Goal: Task Accomplishment & Management: Manage account settings

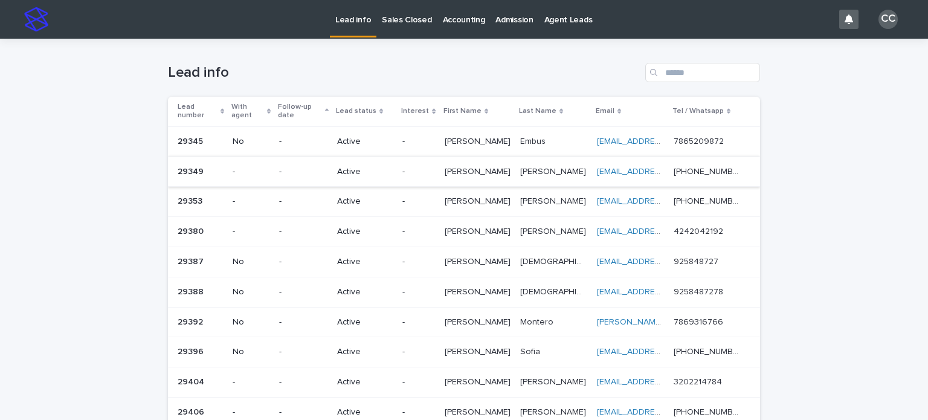
scroll to position [181, 0]
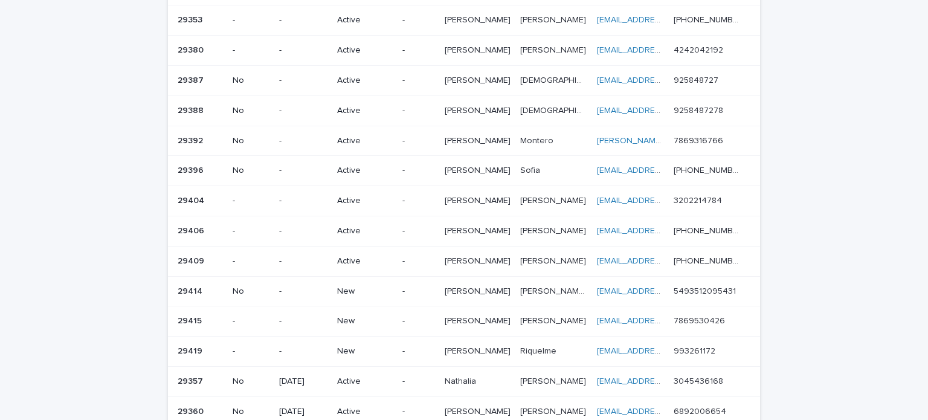
click at [365, 286] on p "New" at bounding box center [365, 291] width 56 height 10
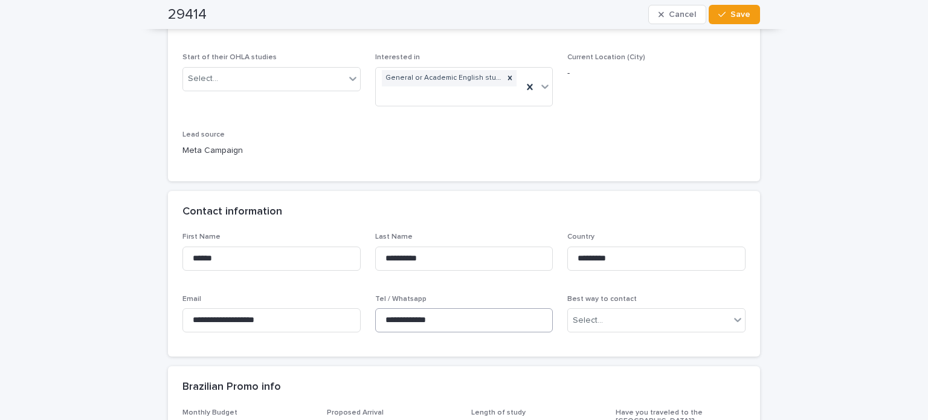
scroll to position [302, 0]
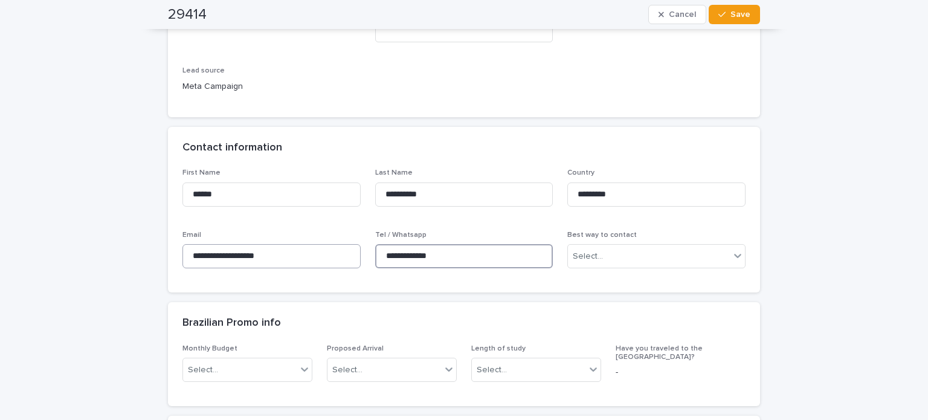
drag, startPoint x: 450, startPoint y: 253, endPoint x: 335, endPoint y: 251, distance: 114.2
click at [335, 251] on div "**********" at bounding box center [463, 223] width 563 height 109
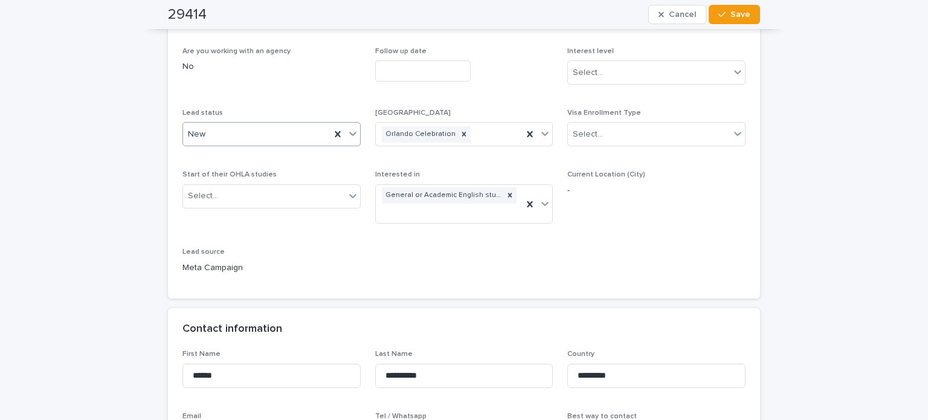
click at [211, 140] on div "New" at bounding box center [256, 134] width 147 height 20
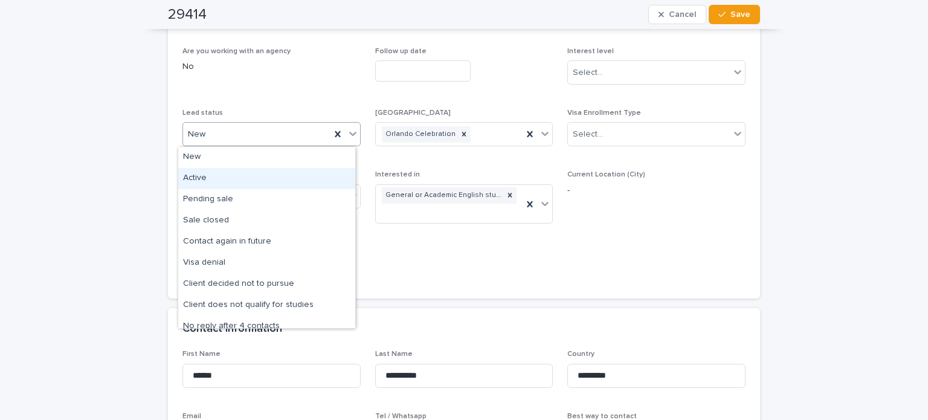
click at [210, 176] on div "Active" at bounding box center [266, 178] width 177 height 21
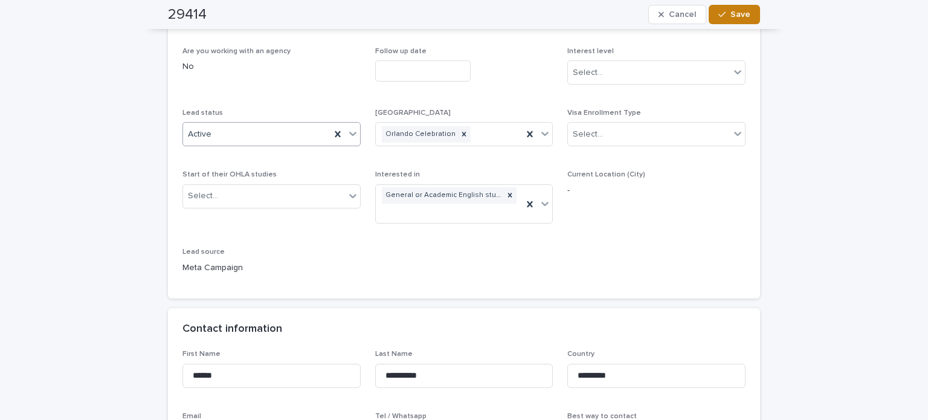
click at [746, 15] on button "Save" at bounding box center [734, 14] width 51 height 19
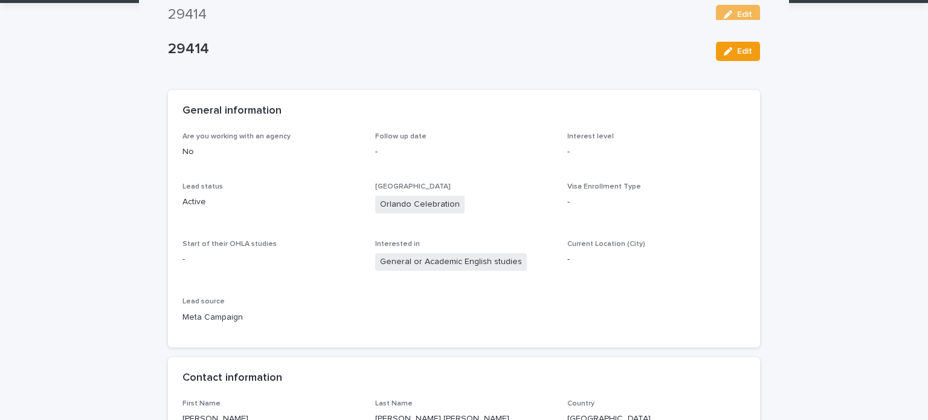
scroll to position [0, 0]
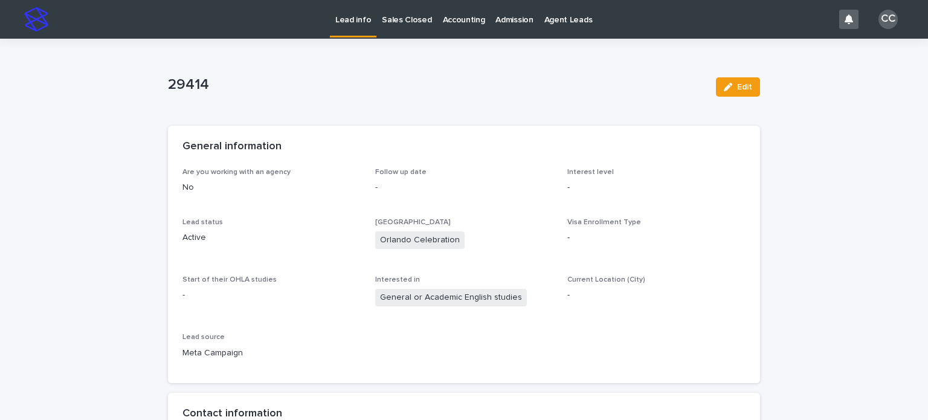
click at [343, 17] on p "Lead info" at bounding box center [353, 12] width 36 height 25
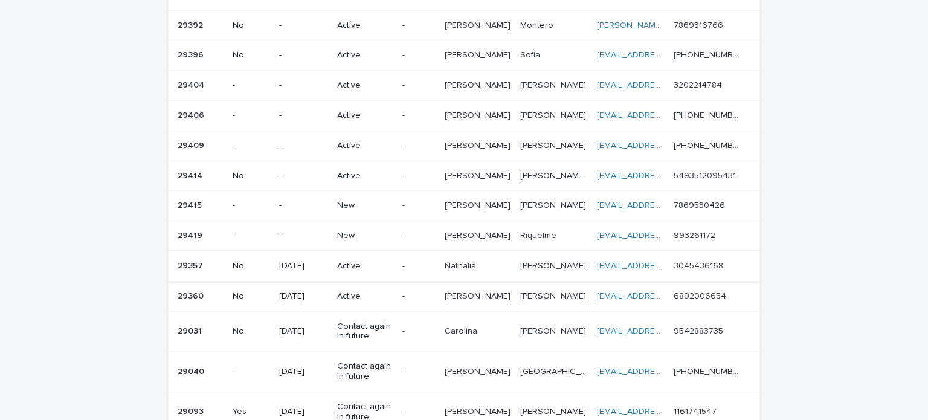
scroll to position [293, 0]
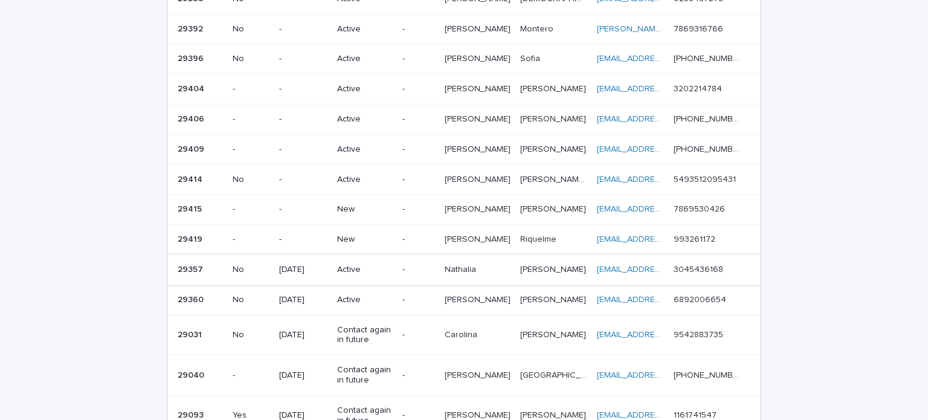
click at [356, 204] on p "New" at bounding box center [365, 209] width 56 height 10
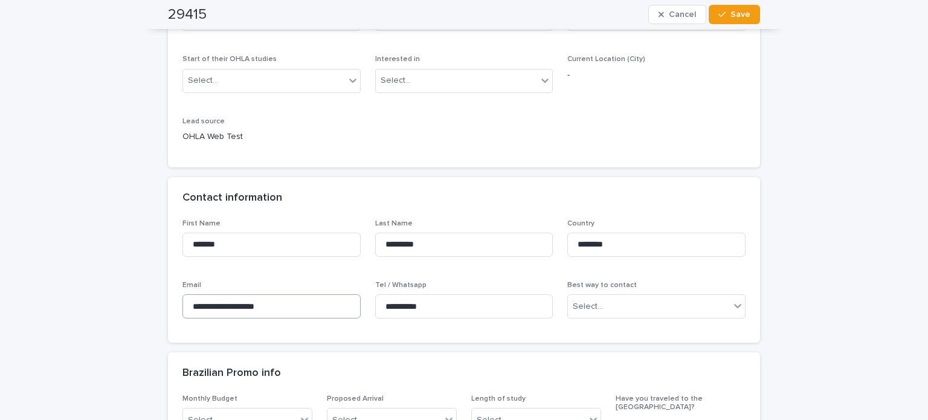
scroll to position [302, 0]
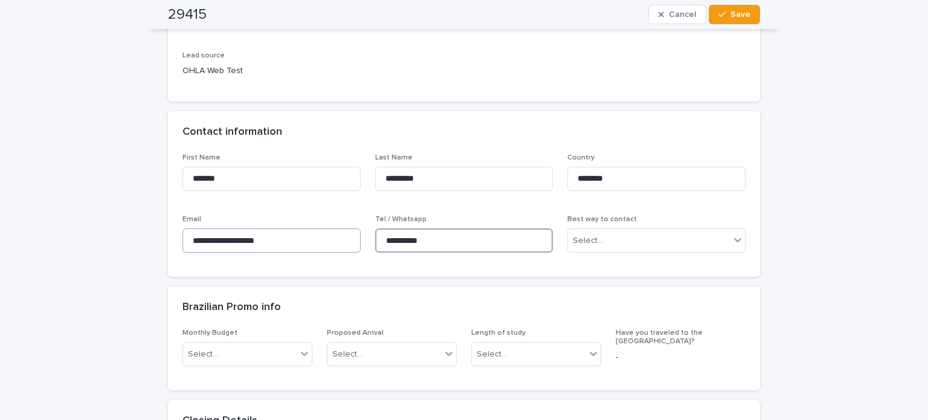
drag, startPoint x: 453, startPoint y: 242, endPoint x: 321, endPoint y: 236, distance: 132.5
click at [321, 236] on div "**********" at bounding box center [463, 207] width 563 height 109
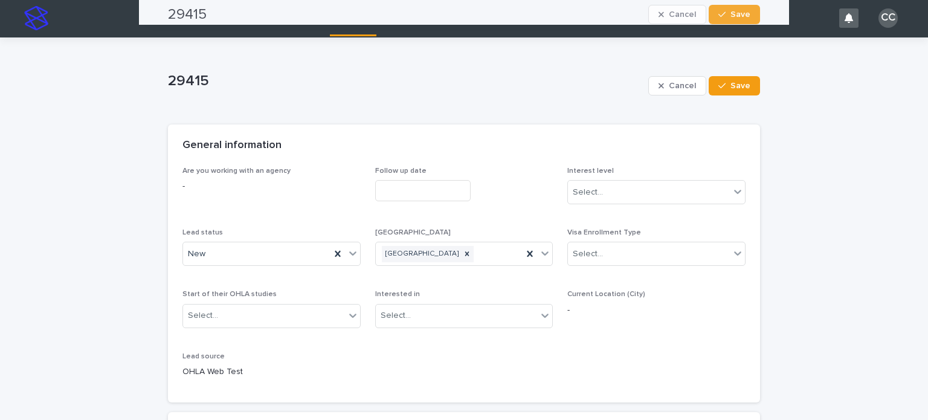
scroll to position [0, 0]
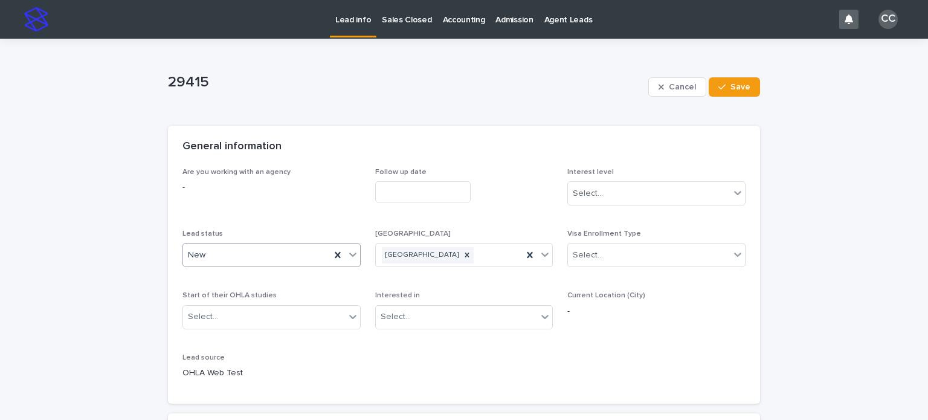
click at [227, 256] on div "New" at bounding box center [256, 255] width 147 height 20
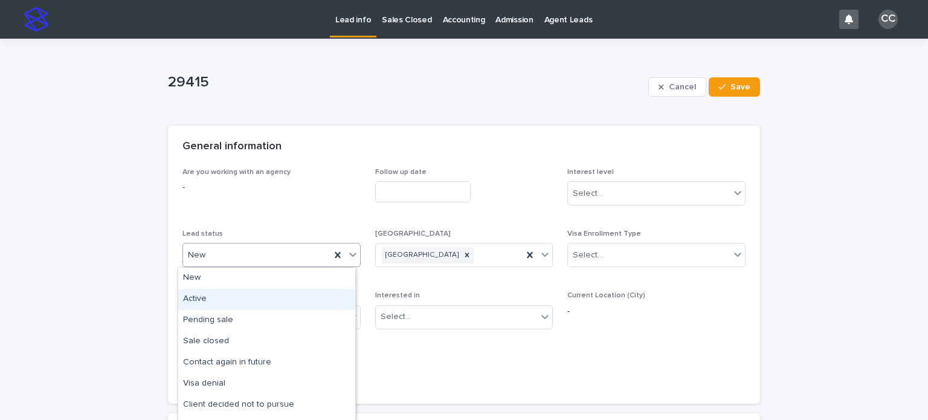
click at [220, 297] on div "Active" at bounding box center [266, 299] width 177 height 21
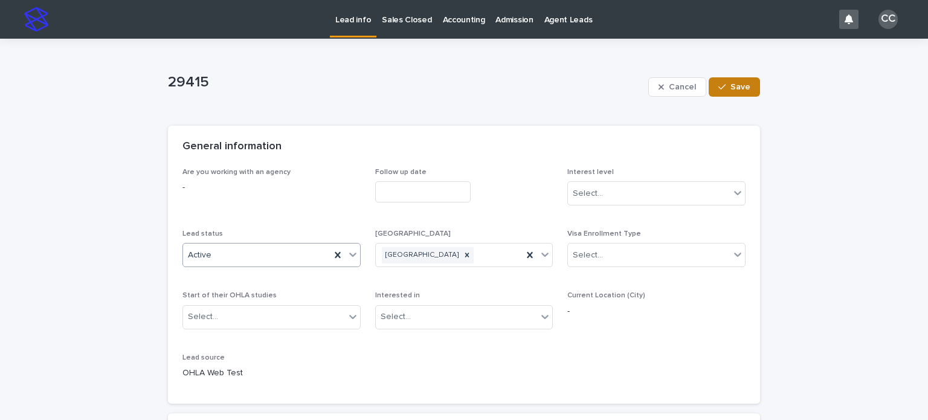
click at [731, 87] on span "Save" at bounding box center [741, 87] width 20 height 8
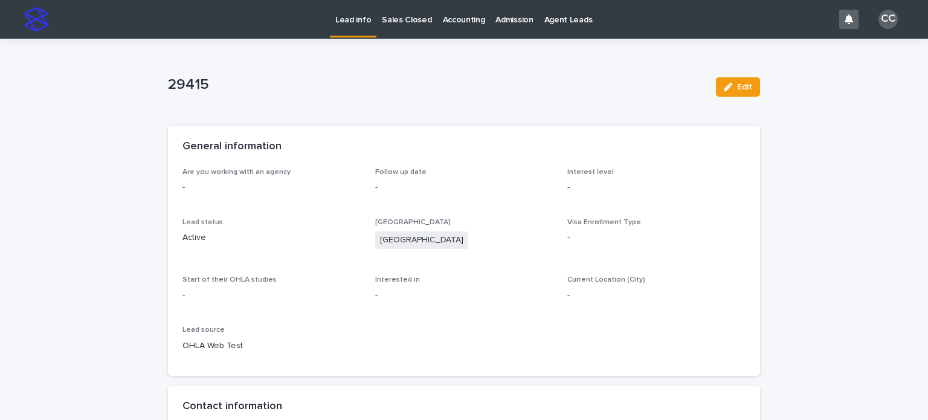
click at [357, 21] on p "Lead info" at bounding box center [353, 12] width 36 height 25
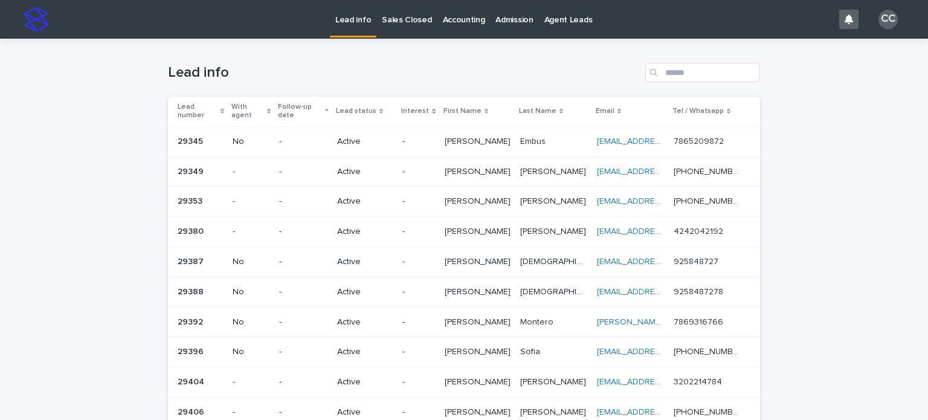
scroll to position [242, 0]
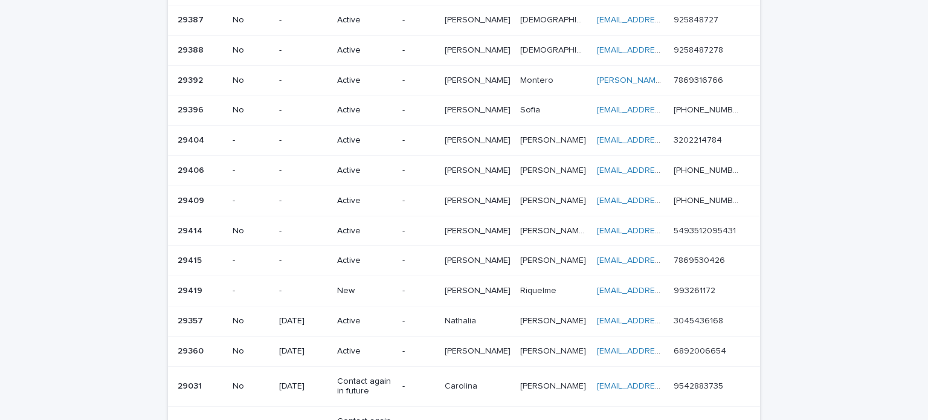
click at [358, 286] on p "New" at bounding box center [365, 291] width 56 height 10
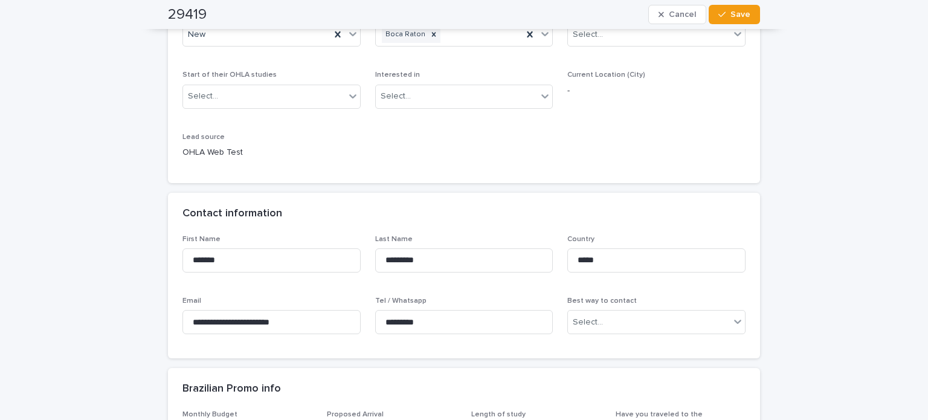
scroll to position [242, 0]
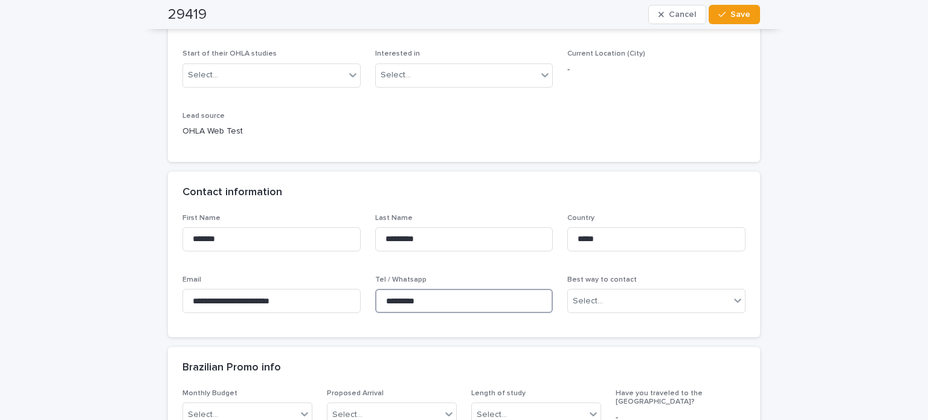
drag, startPoint x: 439, startPoint y: 302, endPoint x: 365, endPoint y: 302, distance: 74.3
click at [365, 302] on div "**********" at bounding box center [463, 268] width 563 height 109
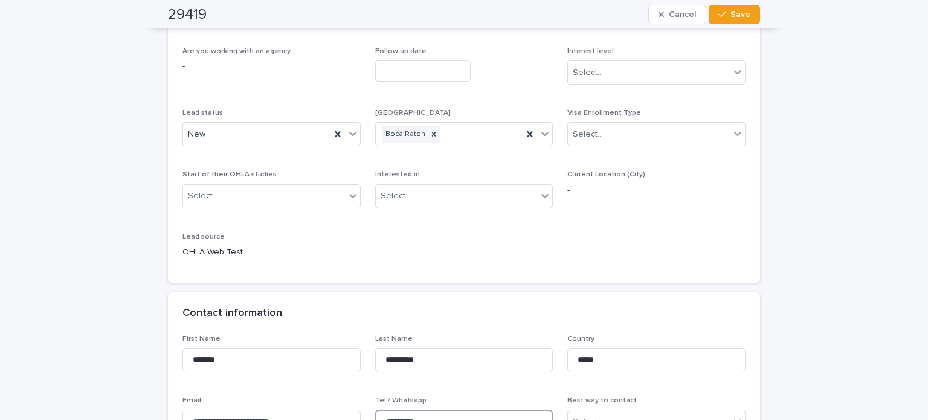
scroll to position [0, 0]
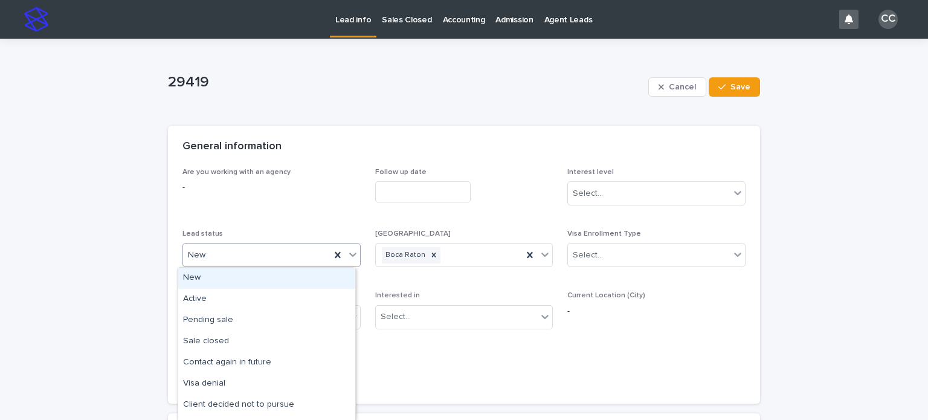
click at [211, 253] on div "New" at bounding box center [256, 255] width 147 height 20
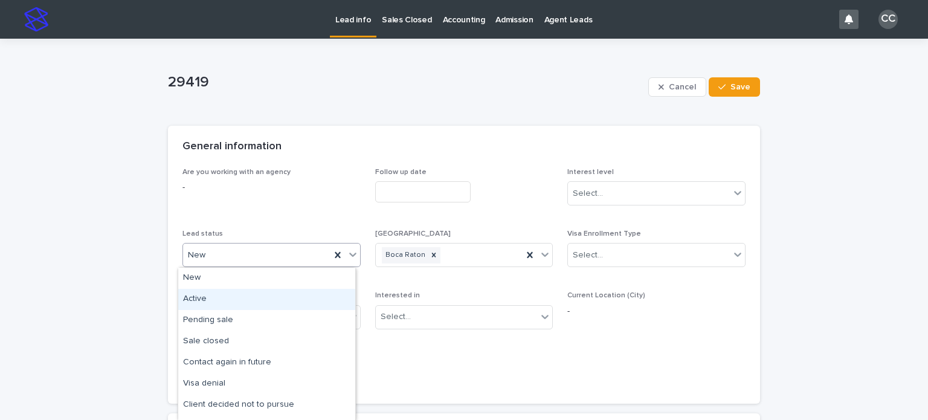
click at [204, 294] on div "Active" at bounding box center [266, 299] width 177 height 21
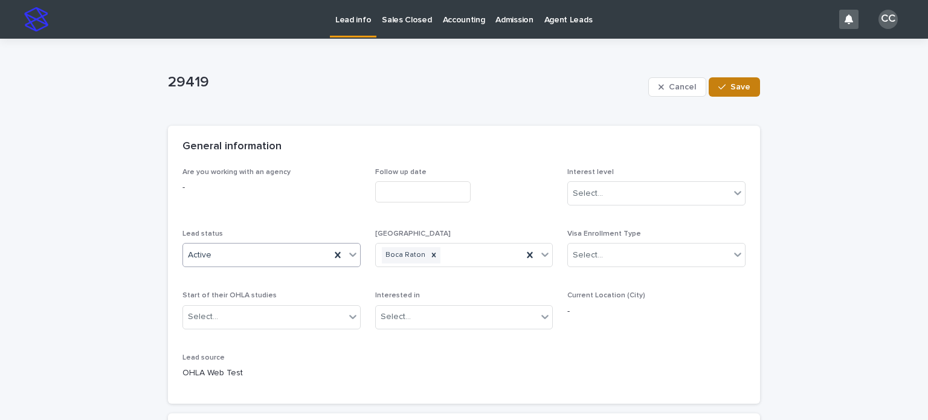
click at [744, 88] on span "Save" at bounding box center [741, 87] width 20 height 8
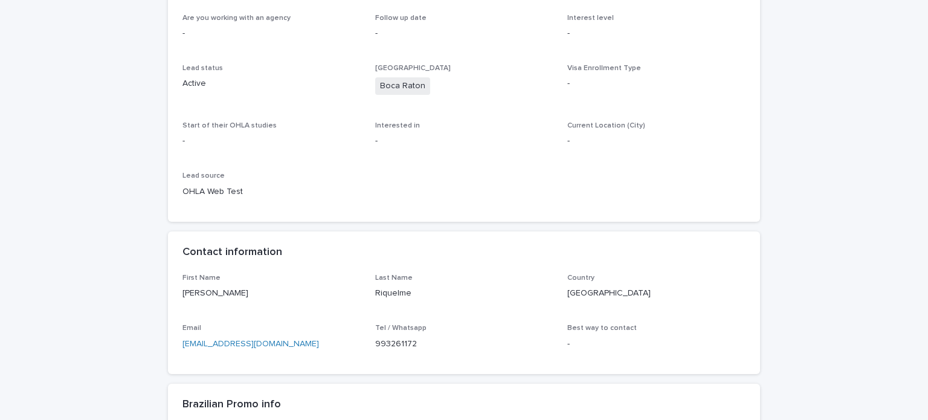
scroll to position [242, 0]
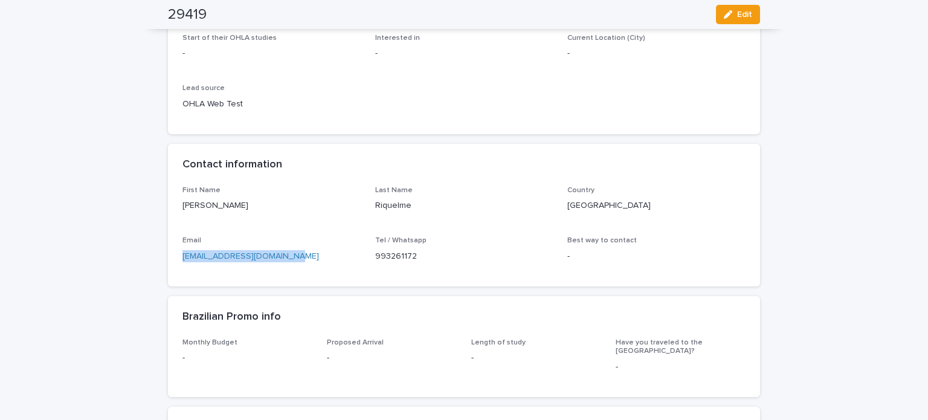
drag, startPoint x: 300, startPoint y: 255, endPoint x: 151, endPoint y: 257, distance: 148.7
copy link "[EMAIL_ADDRESS][DOMAIN_NAME]"
drag, startPoint x: 215, startPoint y: 205, endPoint x: 175, endPoint y: 205, distance: 40.5
click at [175, 205] on div "First Name [PERSON_NAME] Last Name Riquelme Country [GEOGRAPHIC_DATA] Email [EM…" at bounding box center [464, 236] width 592 height 100
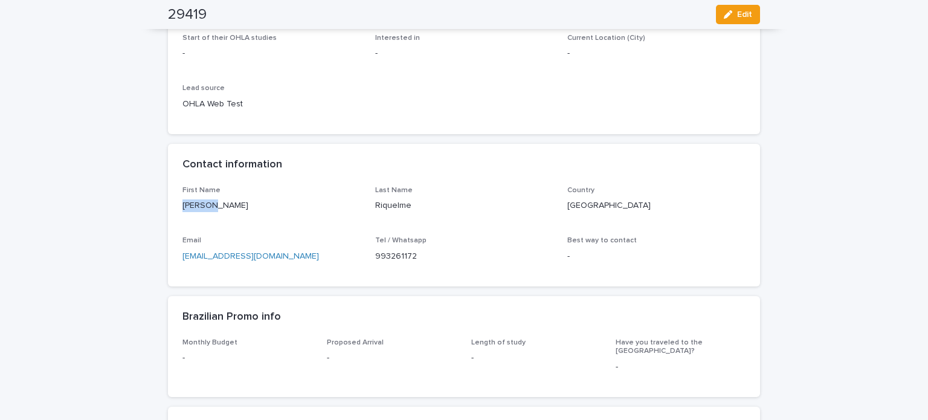
copy p "[PERSON_NAME]"
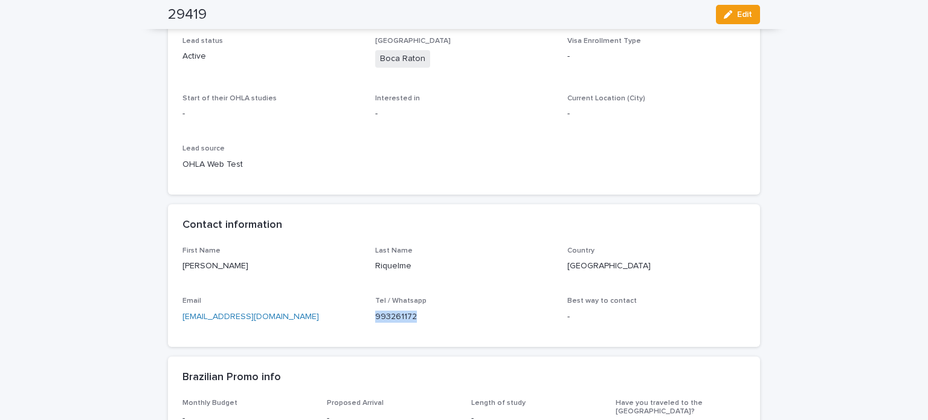
drag, startPoint x: 416, startPoint y: 317, endPoint x: 365, endPoint y: 313, distance: 51.5
click at [365, 313] on div "First Name [PERSON_NAME] Last Name Riquelme Country [GEOGRAPHIC_DATA] Email [EM…" at bounding box center [463, 290] width 563 height 86
copy p "993261172"
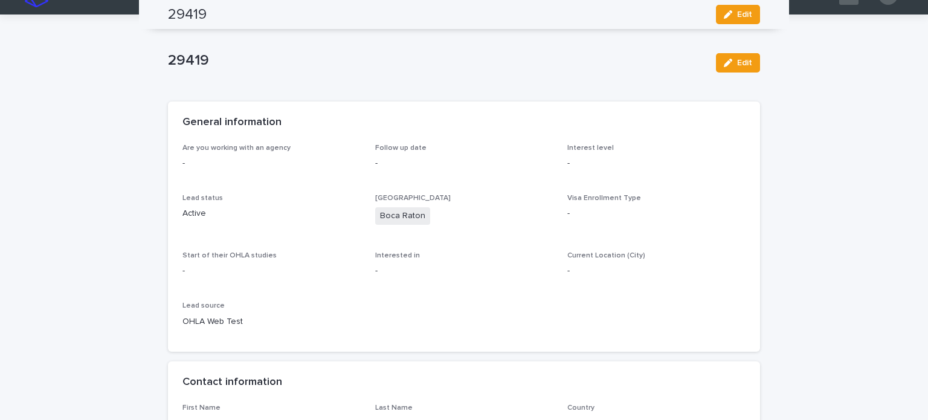
scroll to position [0, 0]
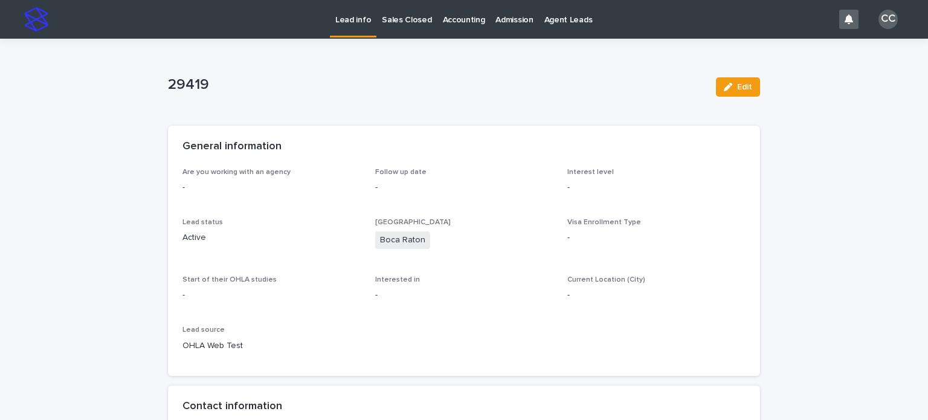
click at [352, 15] on p "Lead info" at bounding box center [353, 12] width 36 height 25
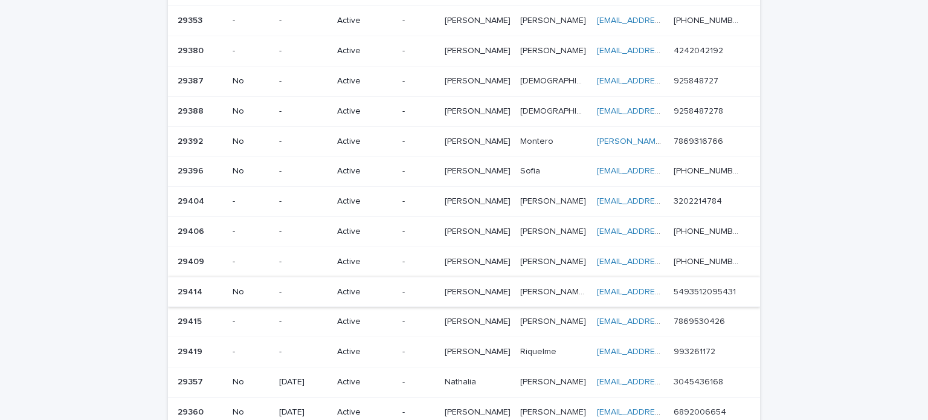
scroll to position [181, 0]
click at [360, 256] on p "Active" at bounding box center [365, 261] width 56 height 10
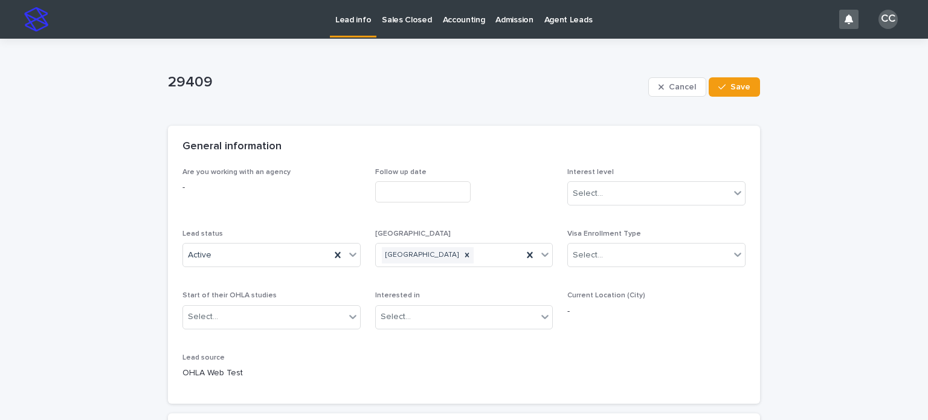
click at [360, 16] on p "Lead info" at bounding box center [353, 12] width 36 height 25
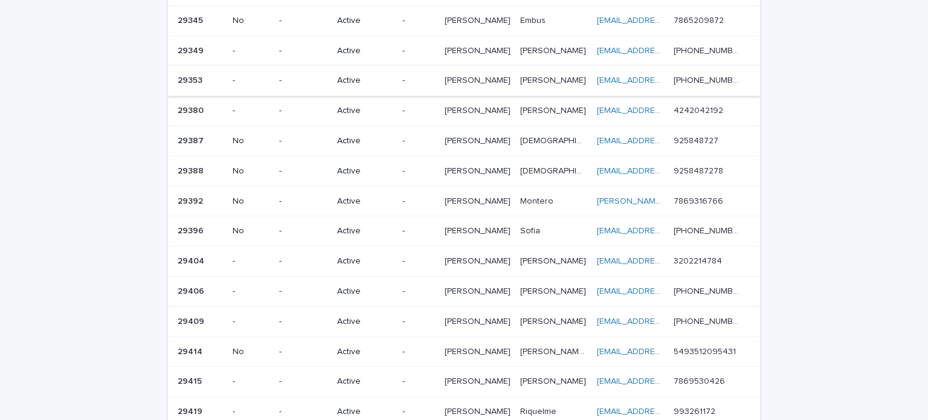
scroll to position [242, 0]
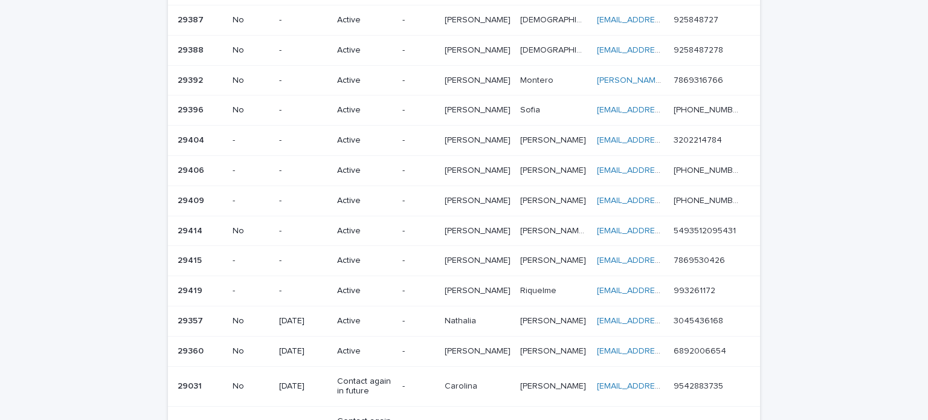
click at [466, 163] on p "[PERSON_NAME]" at bounding box center [479, 169] width 68 height 13
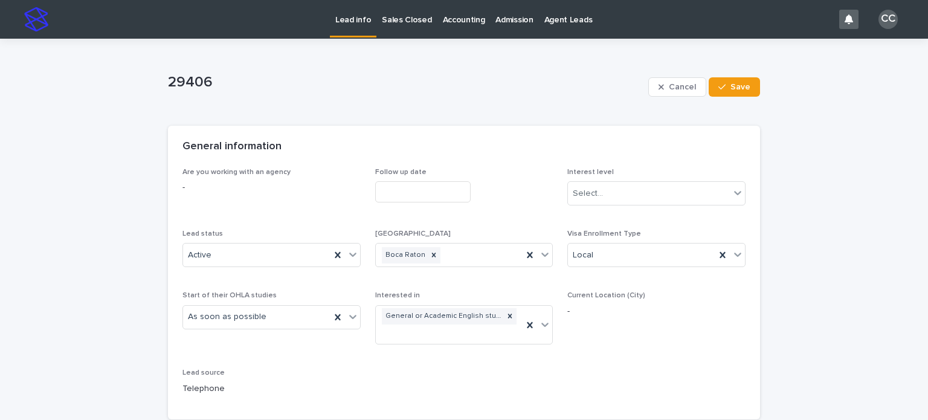
click at [357, 24] on p "Lead info" at bounding box center [353, 12] width 36 height 25
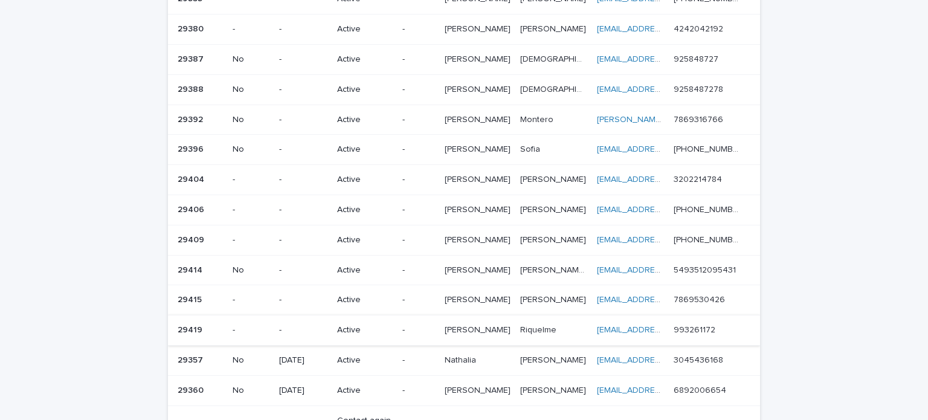
scroll to position [181, 0]
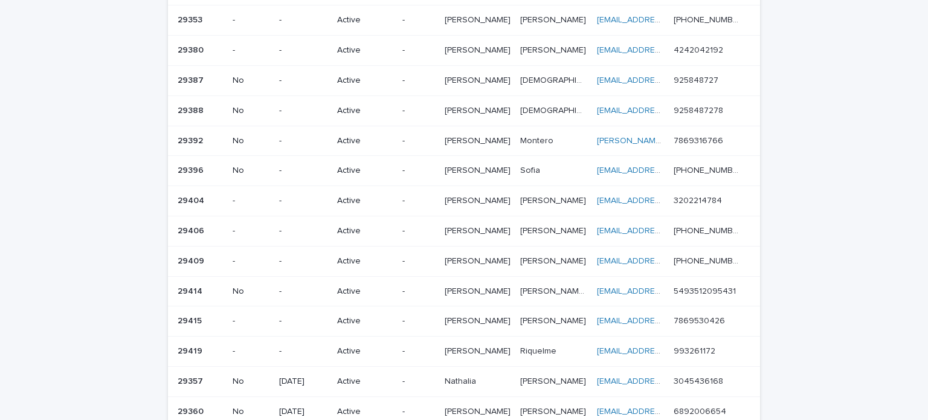
click at [387, 196] on p "Active" at bounding box center [365, 201] width 56 height 10
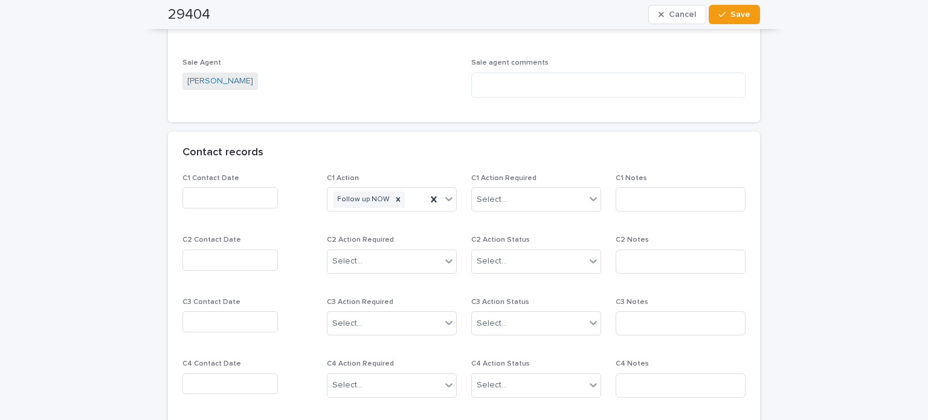
scroll to position [846, 0]
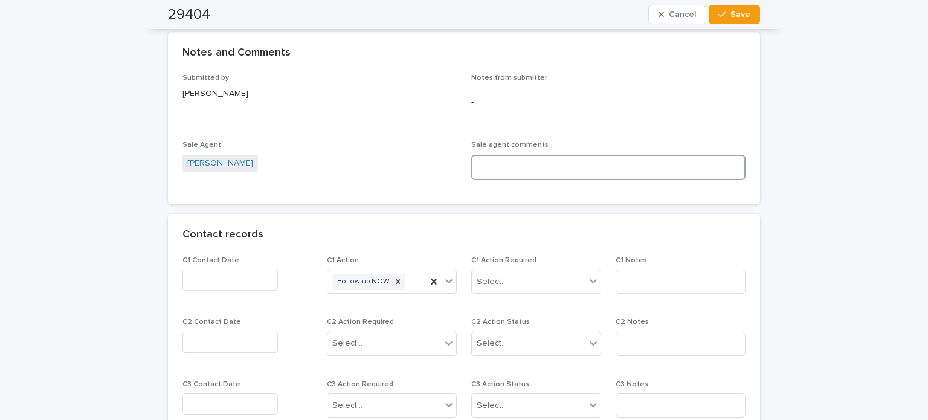
click at [518, 172] on textarea at bounding box center [608, 168] width 274 height 26
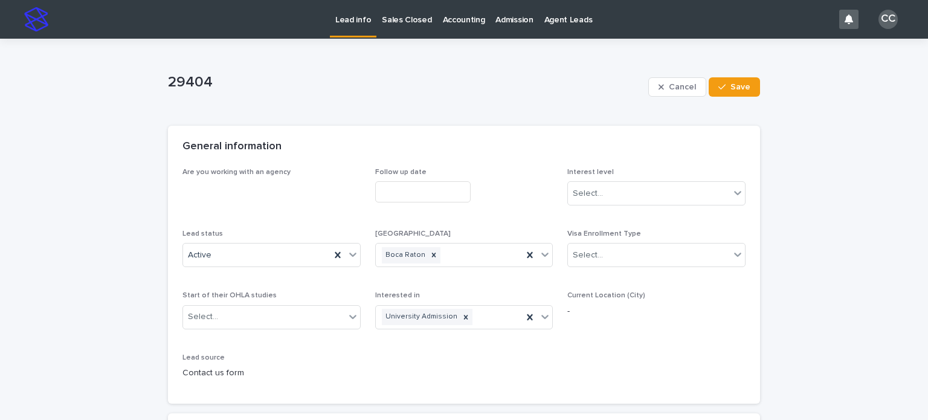
scroll to position [121, 0]
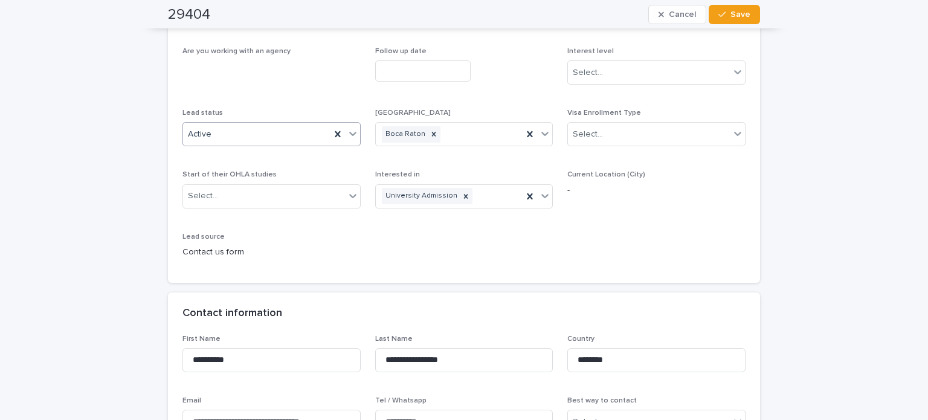
type textarea "**********"
click at [256, 137] on div "Active" at bounding box center [256, 134] width 147 height 20
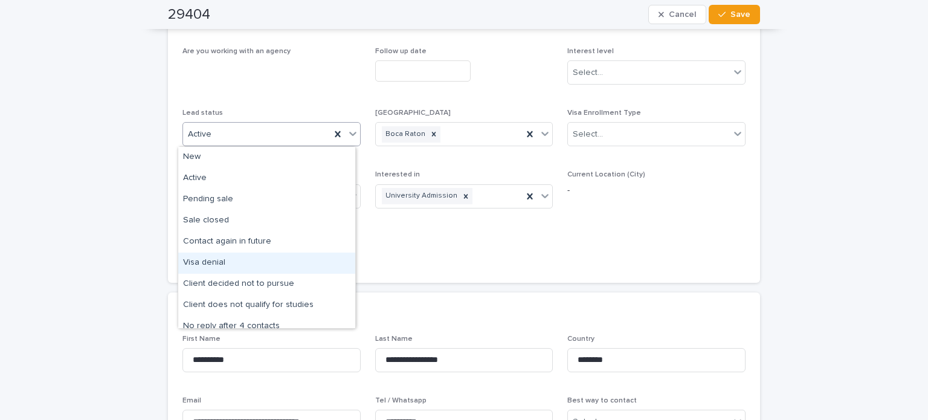
scroll to position [60, 0]
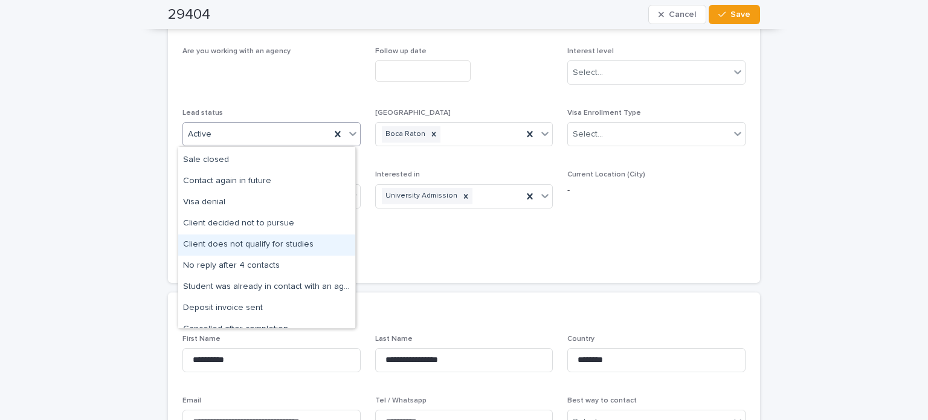
click at [256, 244] on div "Client does not qualify for studies" at bounding box center [266, 244] width 177 height 21
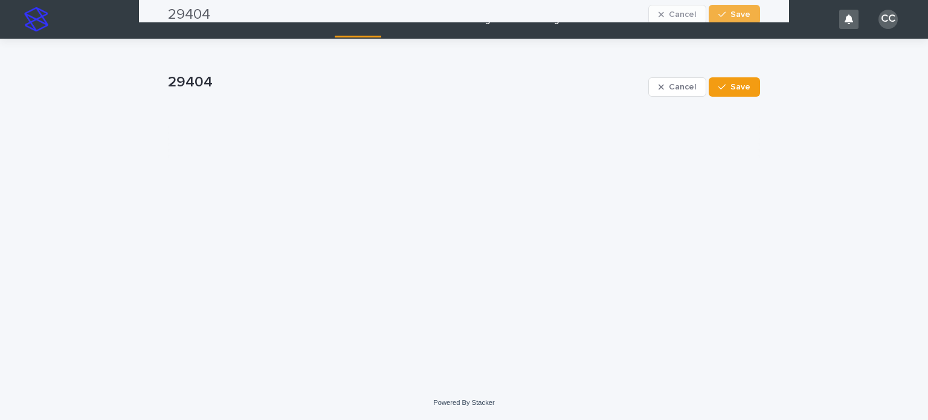
scroll to position [0, 0]
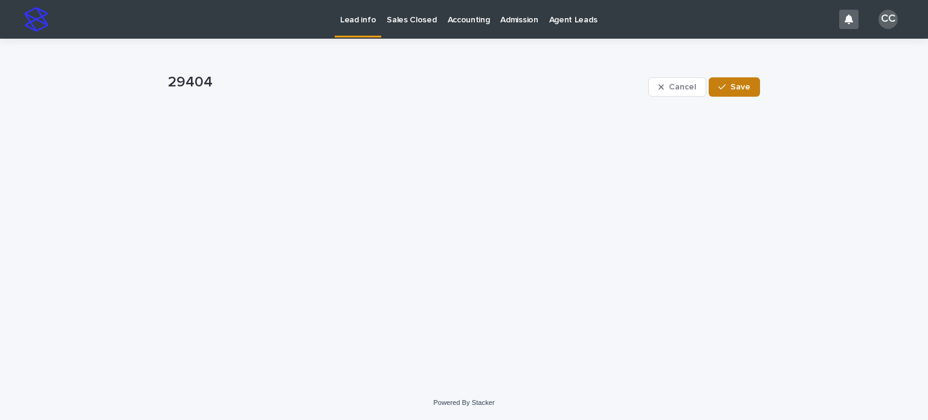
click at [743, 86] on span "Save" at bounding box center [741, 87] width 20 height 8
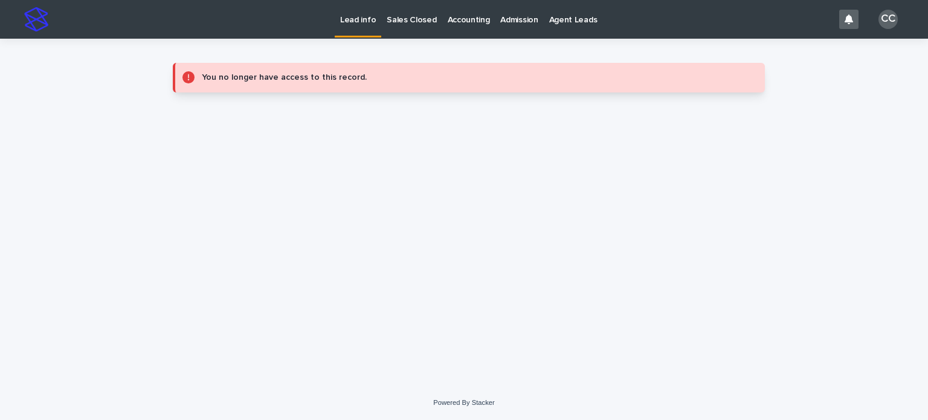
click at [350, 19] on p "Lead info" at bounding box center [358, 12] width 36 height 25
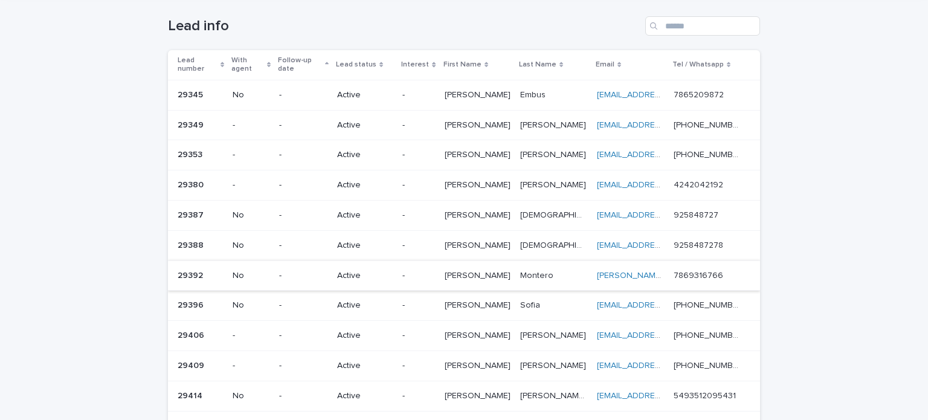
scroll to position [121, 0]
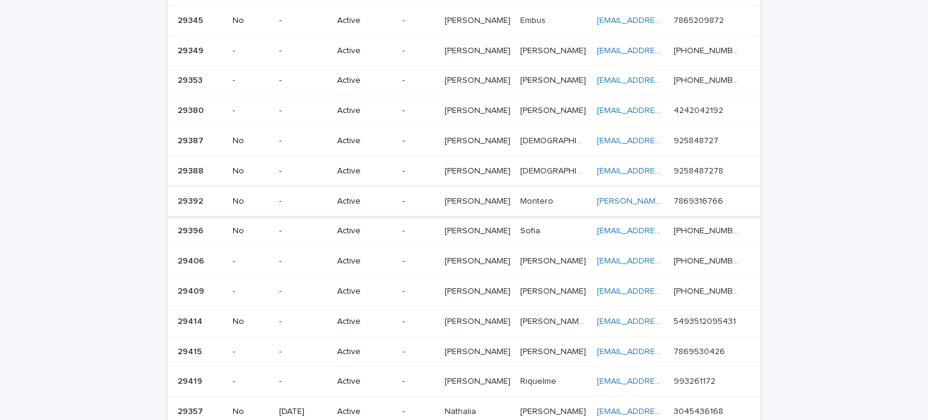
click at [393, 317] on p "Active" at bounding box center [365, 322] width 56 height 10
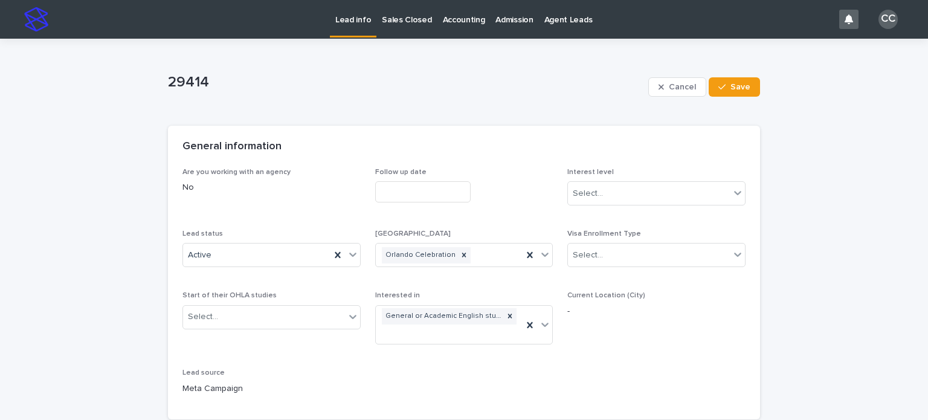
click at [350, 24] on p "Lead info" at bounding box center [353, 12] width 36 height 25
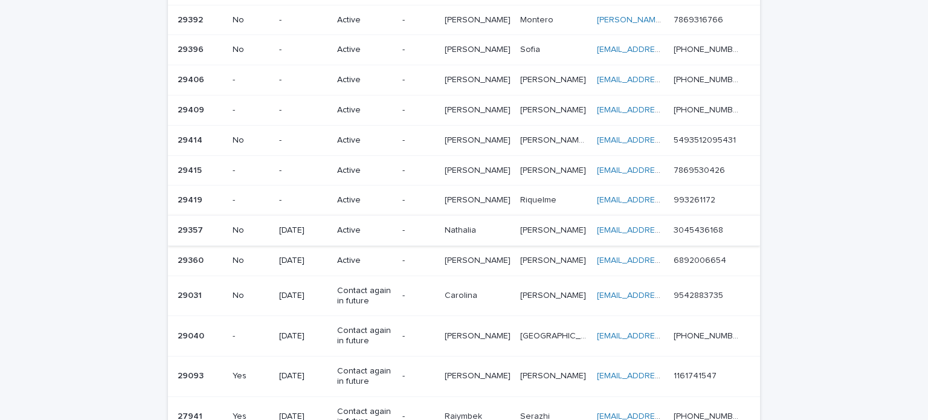
scroll to position [242, 0]
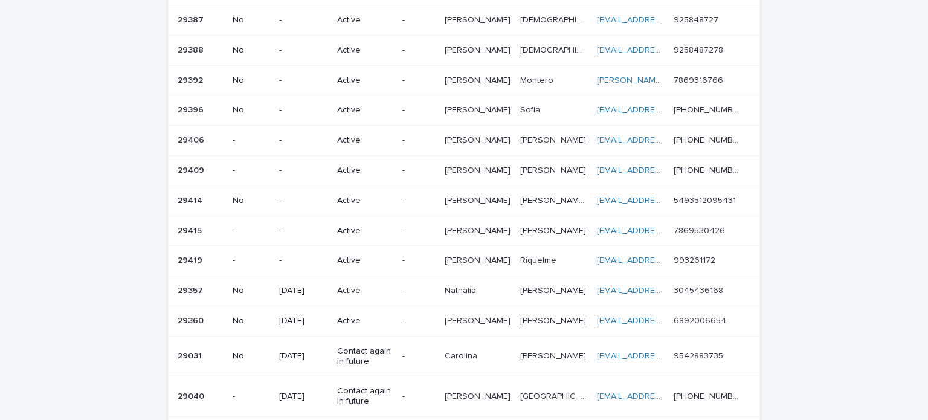
click at [509, 221] on td "[PERSON_NAME] [PERSON_NAME]" at bounding box center [478, 231] width 76 height 30
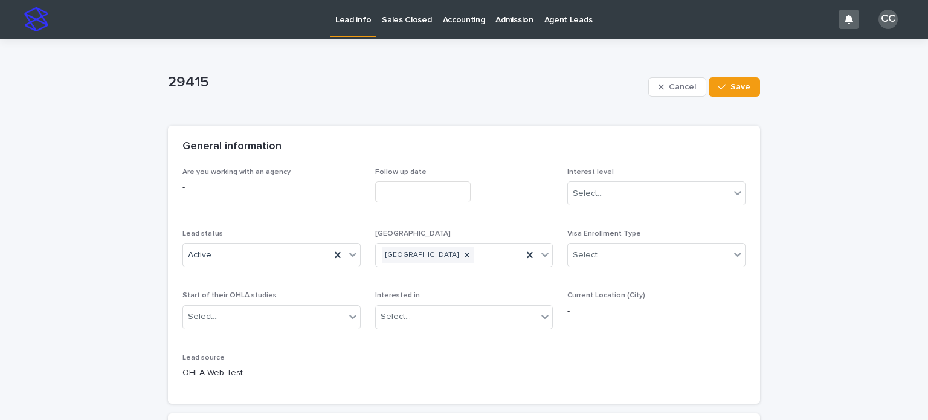
click at [346, 14] on p "Lead info" at bounding box center [353, 12] width 36 height 25
